Goal: Transaction & Acquisition: Obtain resource

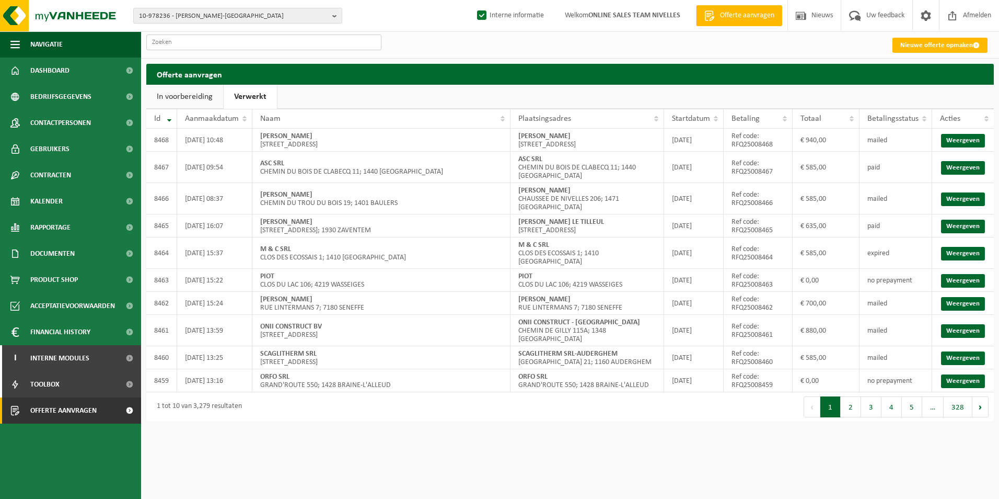
click at [226, 42] on input "text" at bounding box center [263, 42] width 235 height 16
paste input "ALFA SERVICES TS SRL"
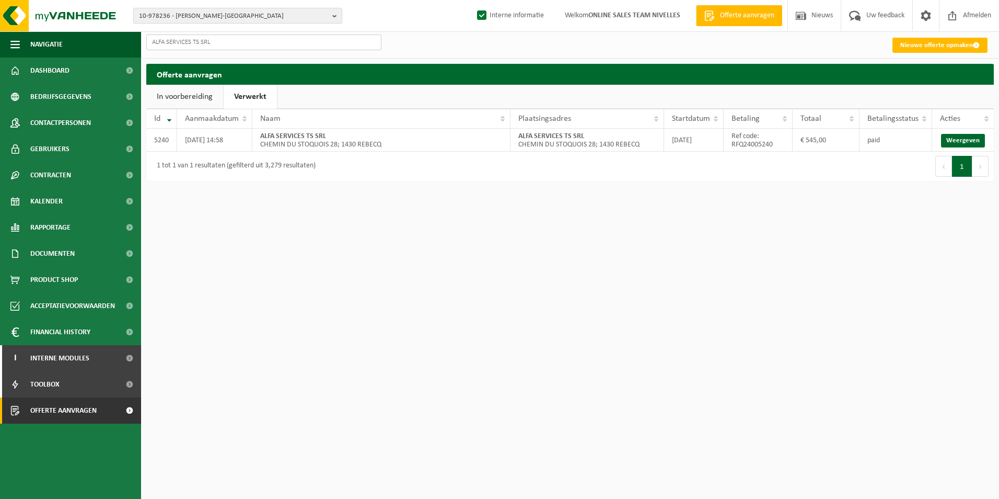
type input "ALFA SERVICES TS SRL"
click at [227, 14] on span "10-978236 - SCHIFFLERS GERALD - BRAINE-LE-CHÂTEAU" at bounding box center [233, 16] width 189 height 16
paste input "ALFA SERVICES TS SRL"
type input "ALFA SERVICES TS SRL"
click at [225, 47] on strong "ALFA SERVICES TS SRL" at bounding box center [231, 48] width 61 height 7
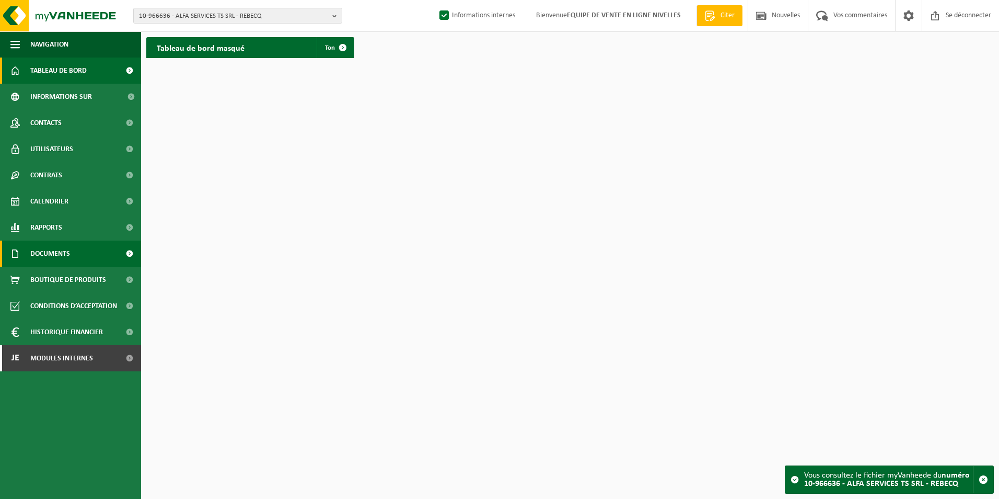
click at [47, 254] on span "Documents" at bounding box center [50, 253] width 40 height 26
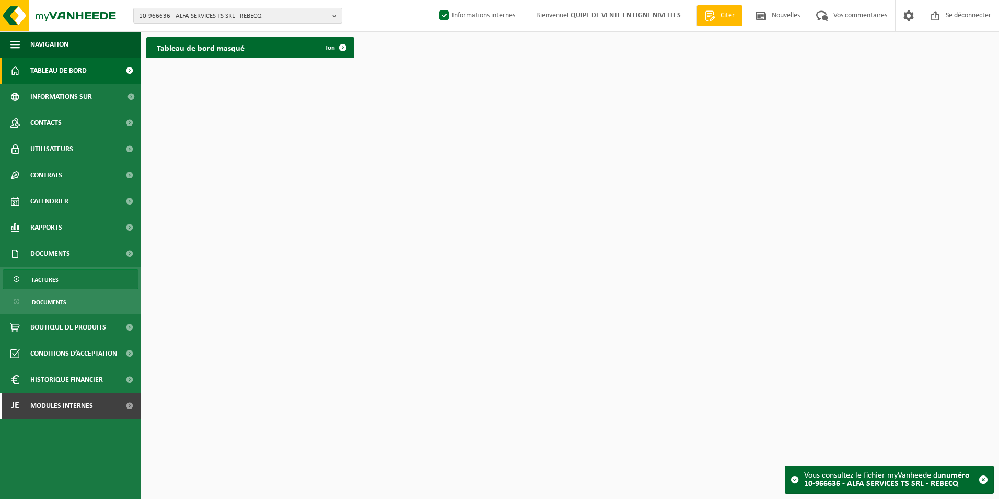
click at [38, 276] on span "Factures" at bounding box center [45, 280] width 27 height 20
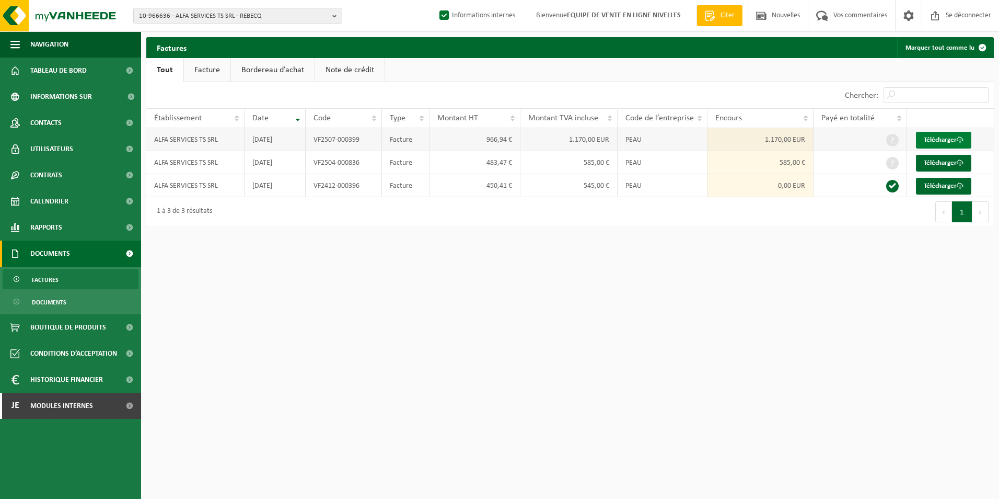
click at [930, 139] on font "Télécharger" at bounding box center [940, 139] width 33 height 7
click at [941, 160] on font "Télécharger" at bounding box center [940, 162] width 33 height 7
click at [57, 409] on span "Modules internes" at bounding box center [61, 405] width 63 height 26
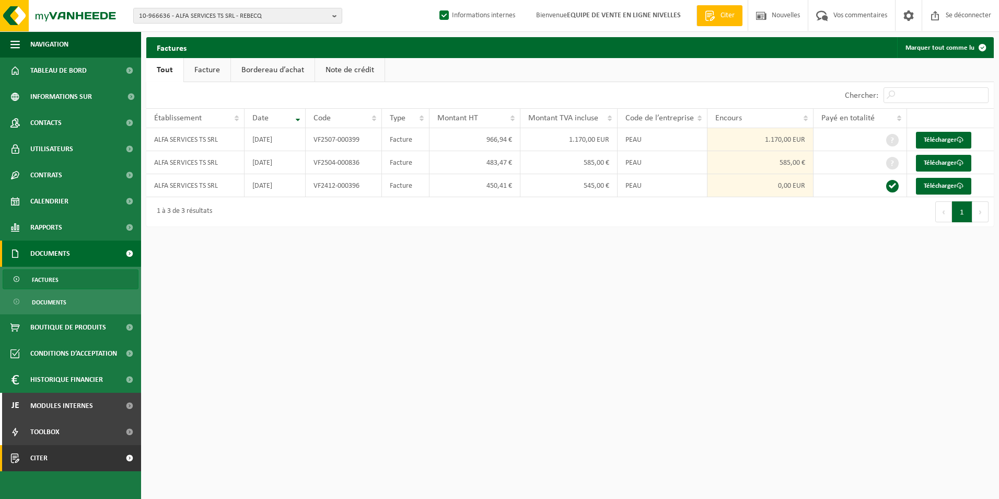
click at [45, 455] on span "Citer" at bounding box center [38, 458] width 17 height 26
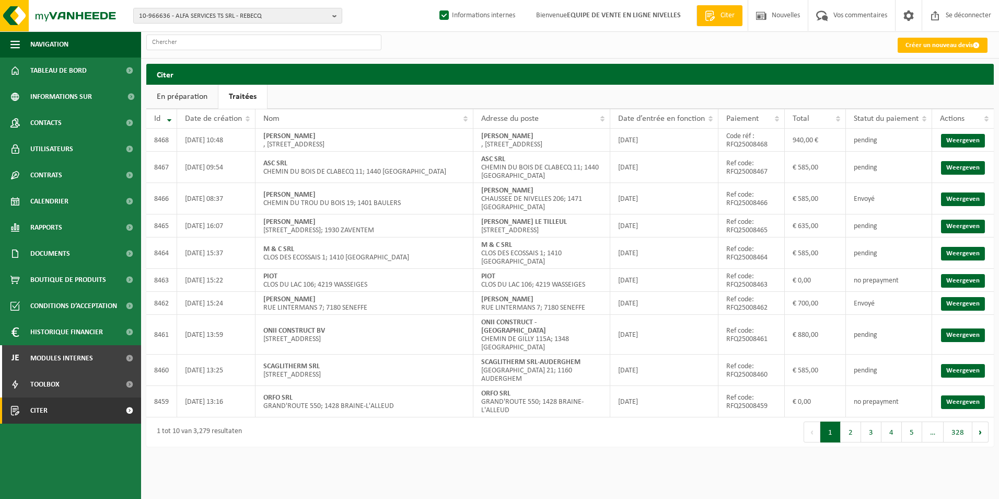
click at [195, 44] on input "text" at bounding box center [263, 42] width 235 height 16
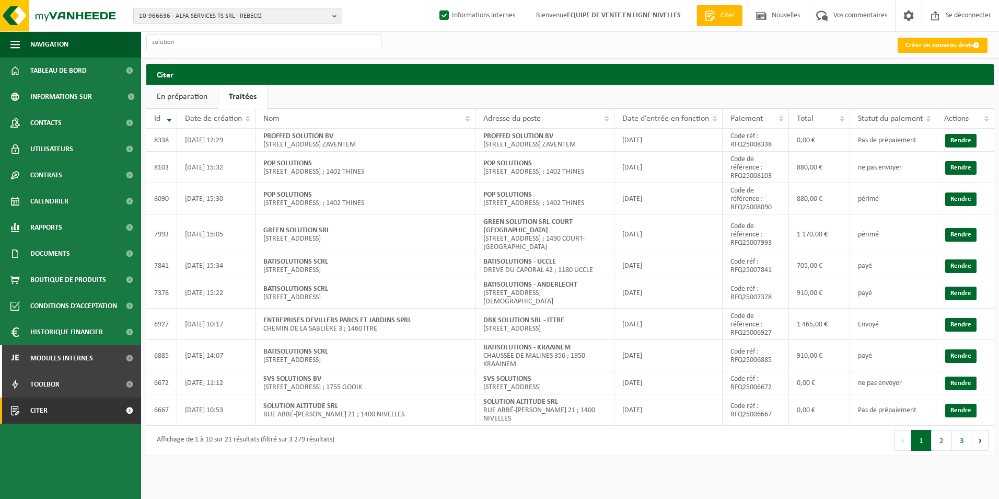
click at [193, 47] on input "solution" at bounding box center [263, 42] width 235 height 16
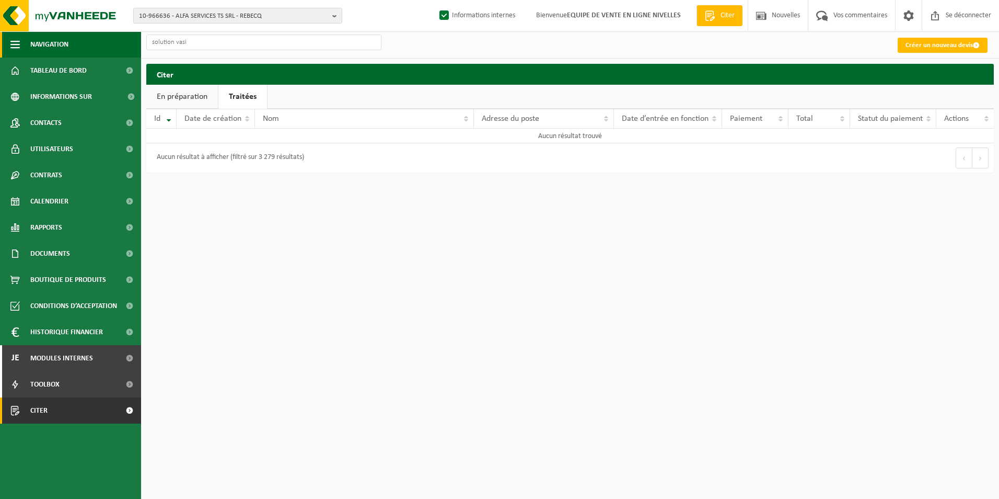
drag, startPoint x: 177, startPoint y: 43, endPoint x: 112, endPoint y: 42, distance: 64.3
click at [112, 42] on div "Navigation Offerte aanvragen Nieuws Uw feedback Afmelden Tableau de bord Inform…" at bounding box center [499, 91] width 999 height 183
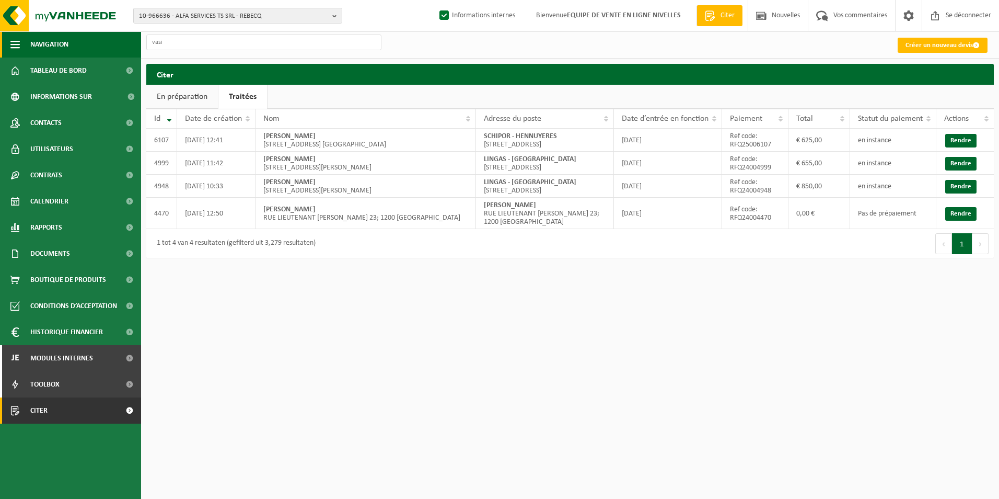
type input "vasi"
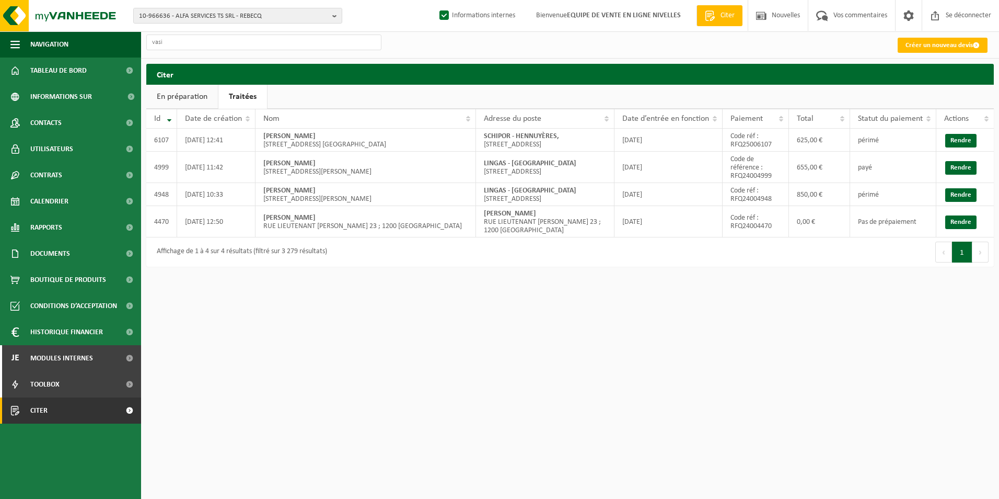
click at [189, 39] on input "vasi" at bounding box center [263, 42] width 235 height 16
click at [182, 95] on link "En préparation" at bounding box center [182, 97] width 72 height 24
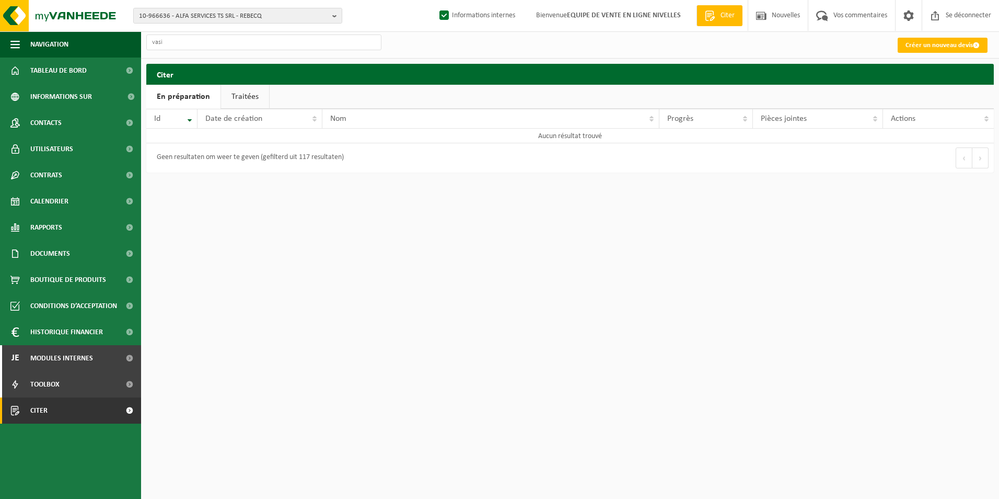
click at [229, 98] on link "Traitées" at bounding box center [245, 97] width 48 height 24
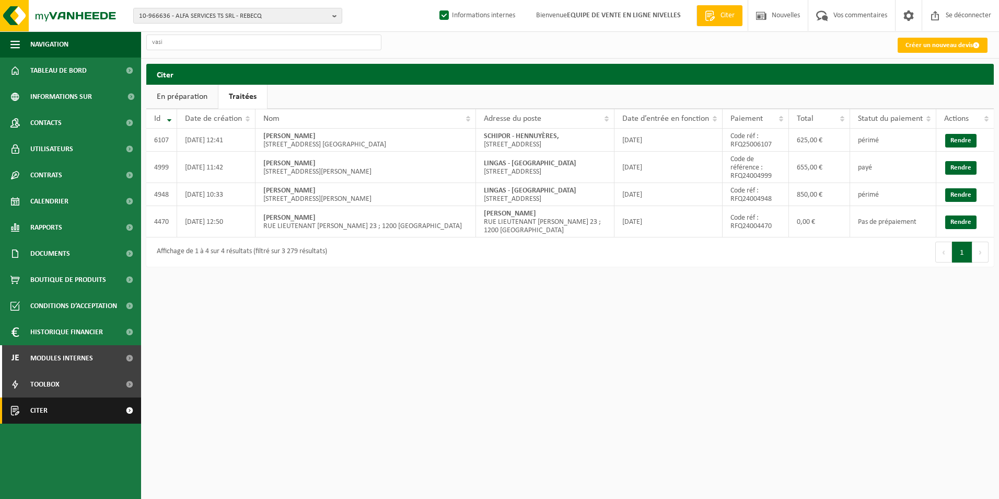
click at [83, 405] on link "Citer" at bounding box center [70, 410] width 141 height 26
